Goal: Task Accomplishment & Management: Manage account settings

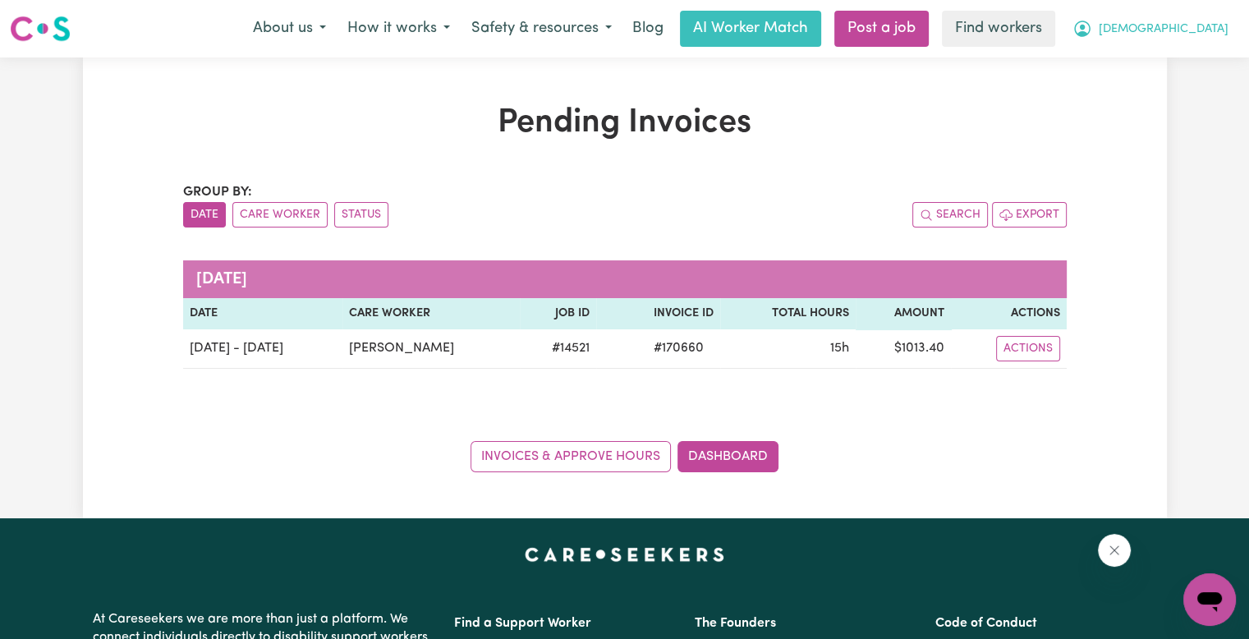
click at [1203, 32] on span "[DEMOGRAPHIC_DATA]" at bounding box center [1163, 30] width 130 height 18
click at [1200, 70] on link "My Dashboard" at bounding box center [1173, 63] width 130 height 31
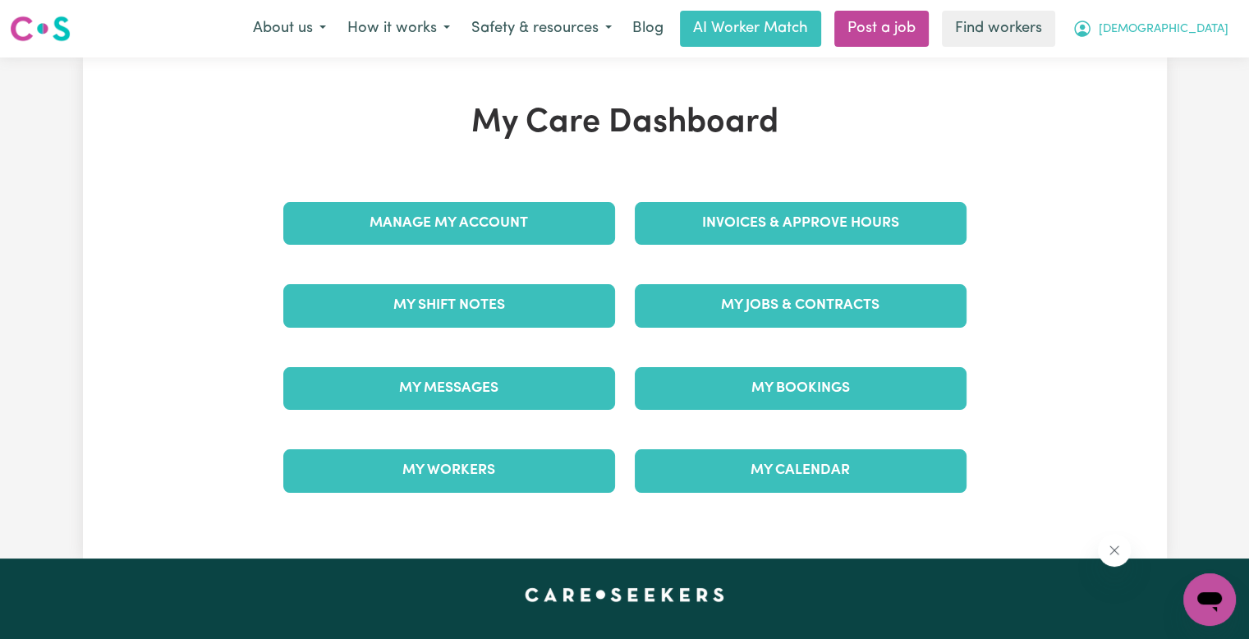
click at [1202, 40] on button "[DEMOGRAPHIC_DATA]" at bounding box center [1149, 28] width 177 height 34
click at [1155, 89] on link "Logout" at bounding box center [1173, 94] width 130 height 31
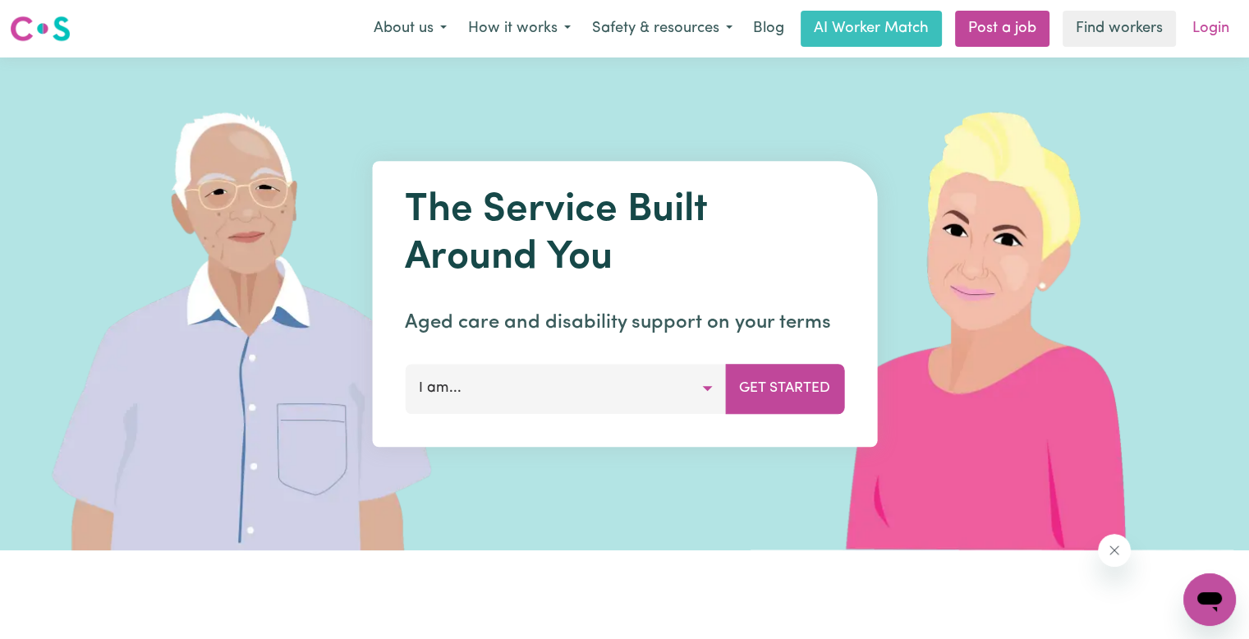
click at [1208, 30] on link "Login" at bounding box center [1210, 29] width 57 height 36
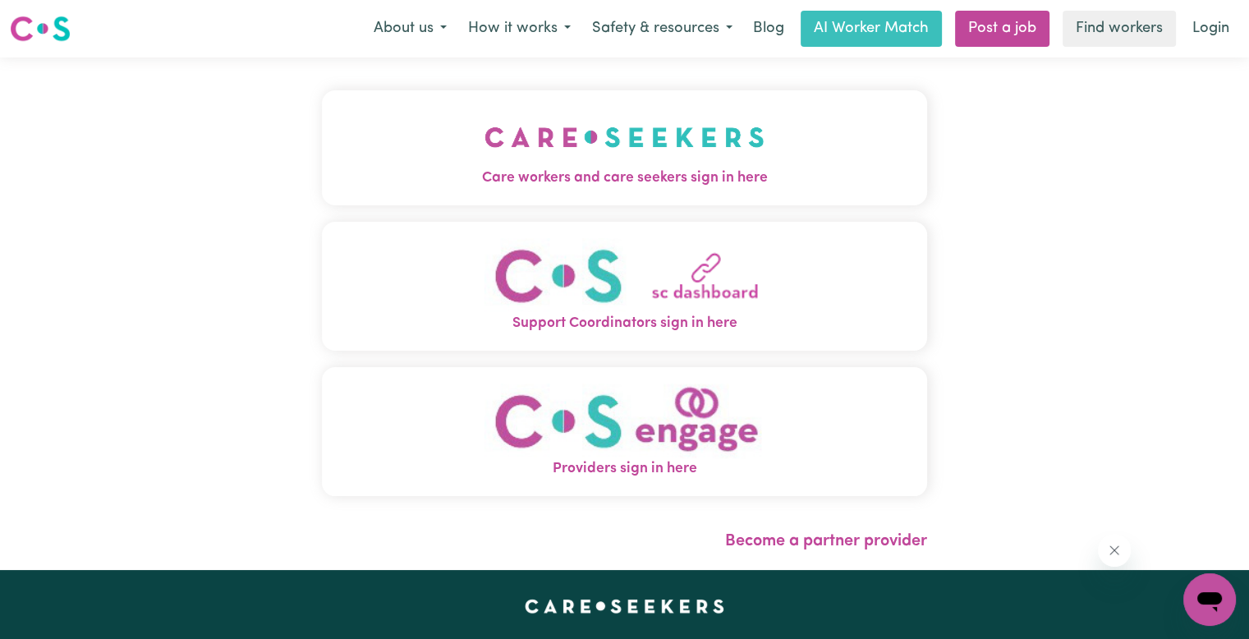
click at [509, 184] on span "Care workers and care seekers sign in here" at bounding box center [624, 177] width 605 height 21
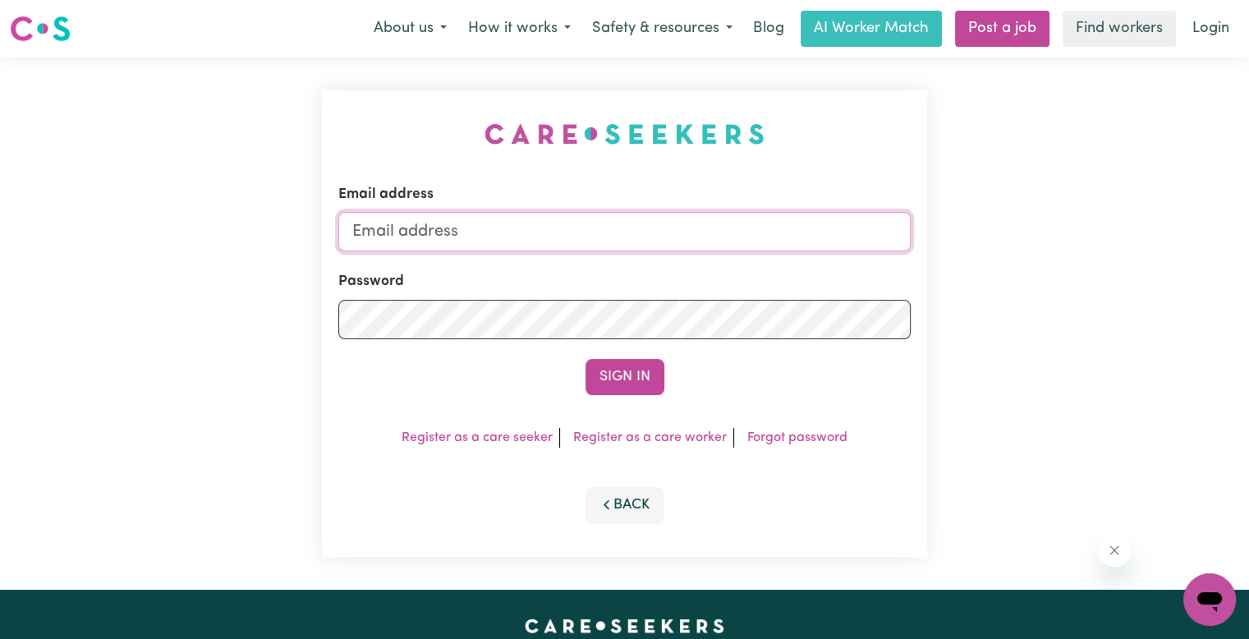
click at [571, 237] on input "Email address" at bounding box center [624, 231] width 572 height 39
type input "[EMAIL_ADDRESS][DOMAIN_NAME]"
click at [585, 359] on button "Sign In" at bounding box center [624, 377] width 79 height 36
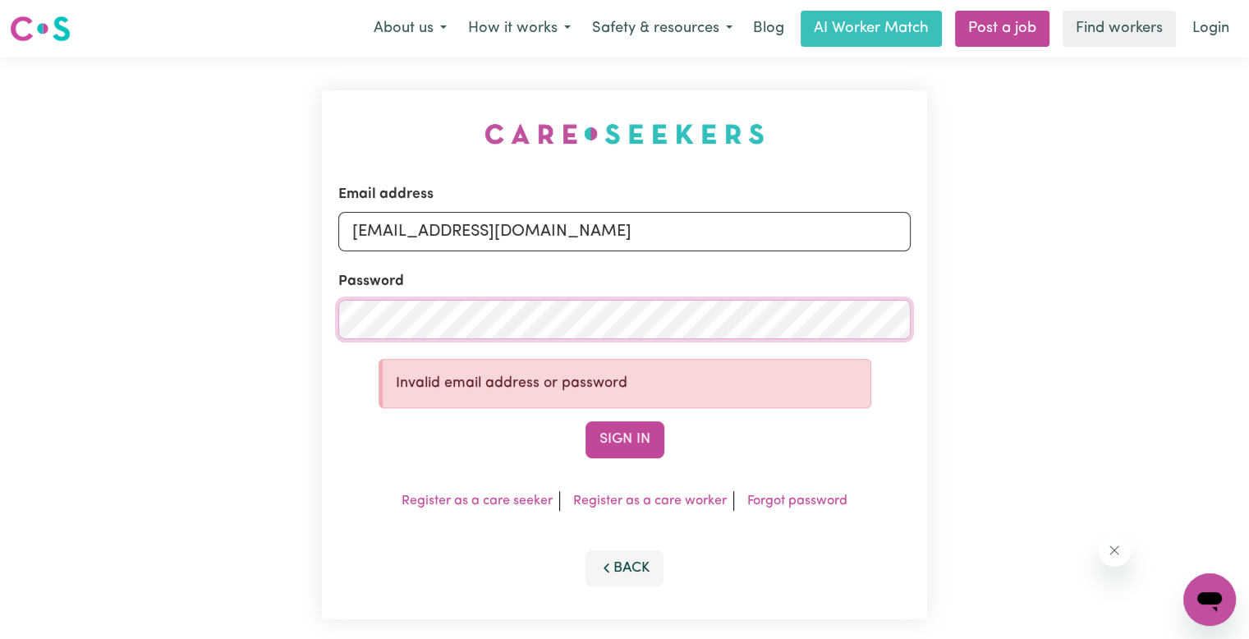
click at [299, 314] on div "Email address [EMAIL_ADDRESS][DOMAIN_NAME] Password Invalid email address or pa…" at bounding box center [624, 354] width 1249 height 594
click at [585, 421] on button "Sign In" at bounding box center [624, 439] width 79 height 36
